Goal: Find specific page/section: Find specific page/section

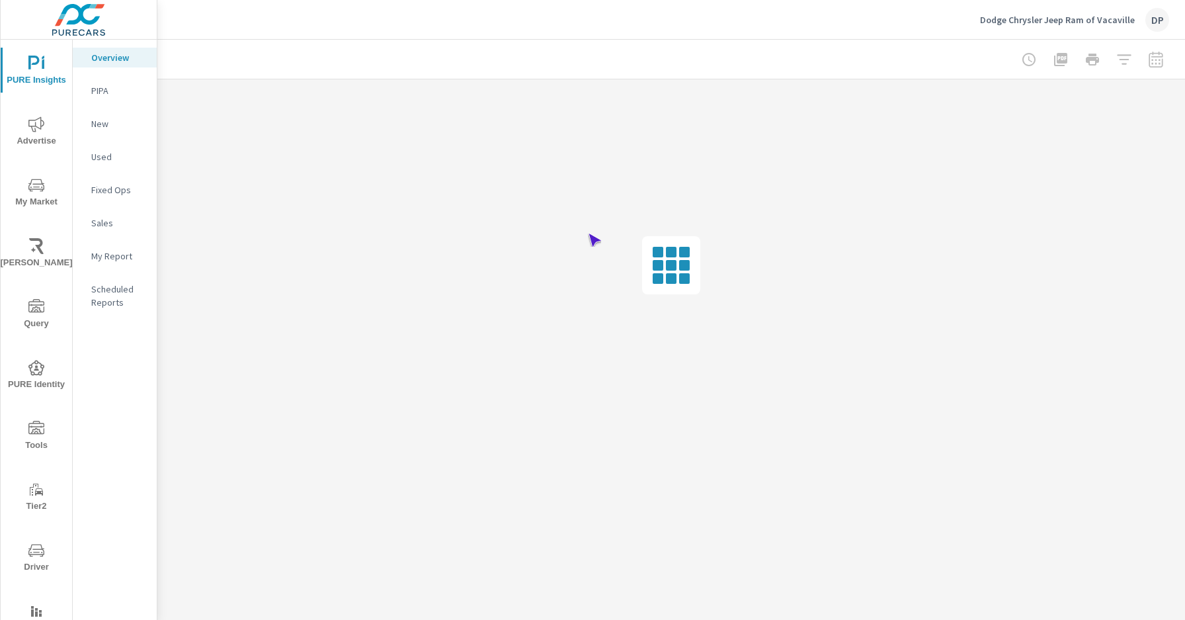
click at [34, 558] on span "Driver" at bounding box center [37, 558] width 64 height 32
